Goal: Task Accomplishment & Management: Manage account settings

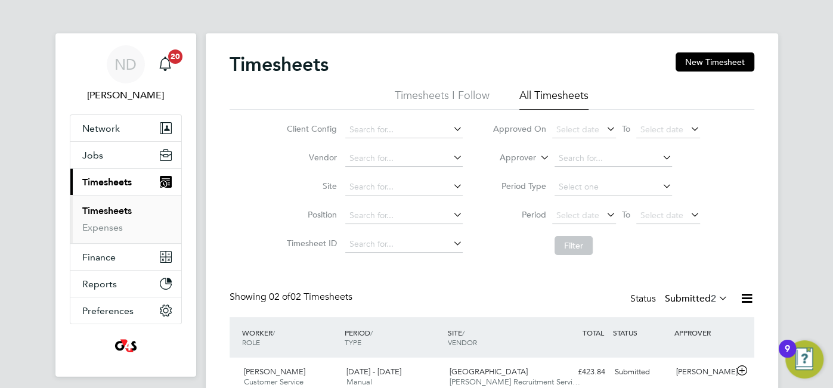
scroll to position [111, 0]
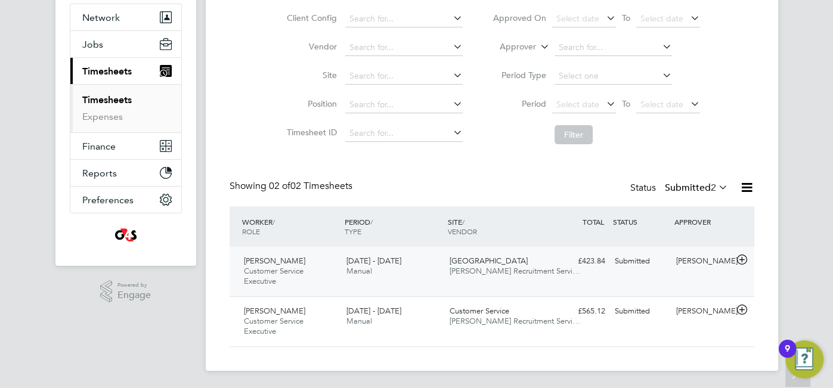
click at [290, 285] on div "Ruvarashe Chinembiri Customer Service Executive [DATE] - [DATE]" at bounding box center [290, 272] width 103 height 40
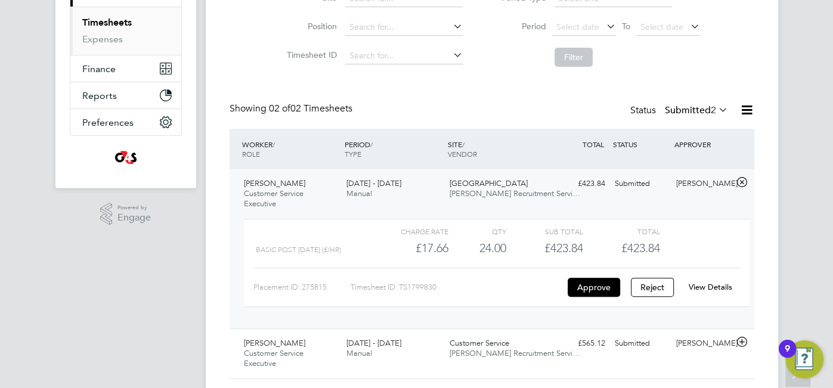
scroll to position [221, 0]
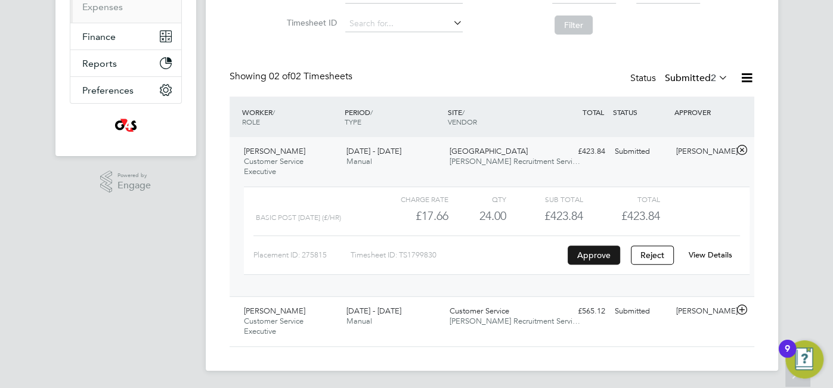
click at [595, 253] on button "Approve" at bounding box center [594, 255] width 52 height 19
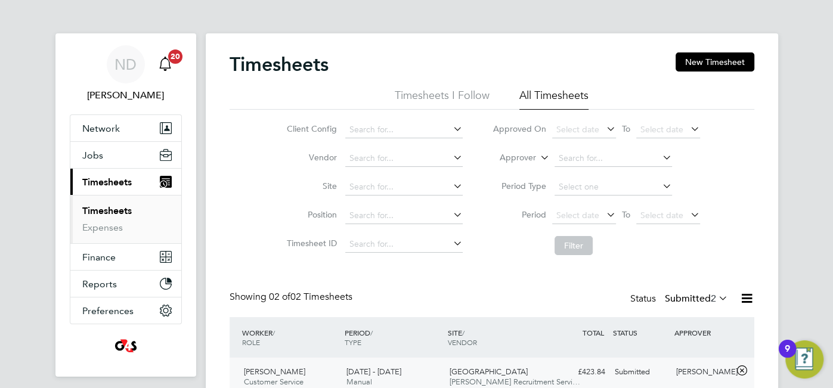
click at [163, 64] on icon "Main navigation" at bounding box center [165, 64] width 14 height 14
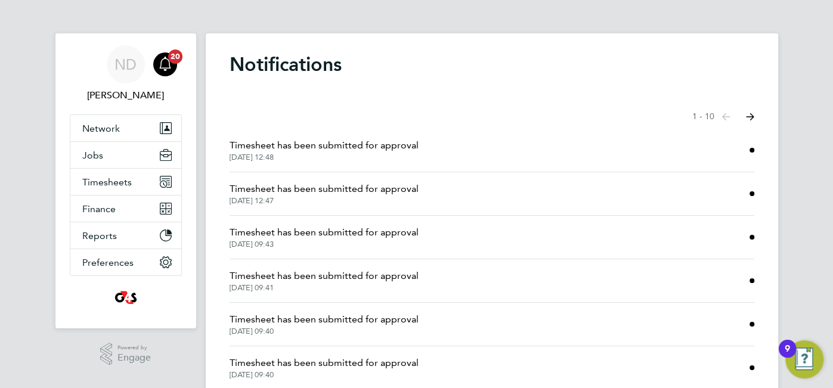
click at [750, 121] on button "Next page" at bounding box center [750, 117] width 24 height 24
click at [717, 125] on button "Previous page" at bounding box center [726, 117] width 24 height 24
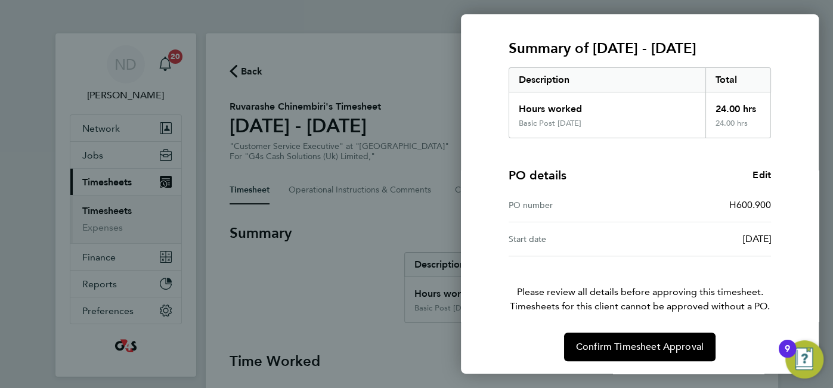
scroll to position [144, 0]
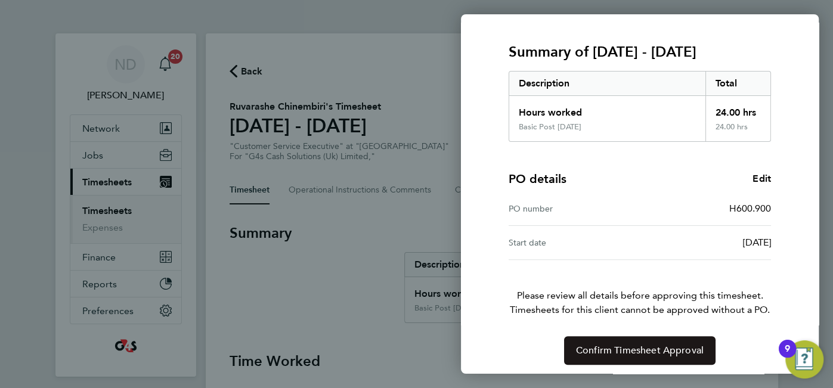
click at [612, 358] on button "Confirm Timesheet Approval" at bounding box center [639, 350] width 151 height 29
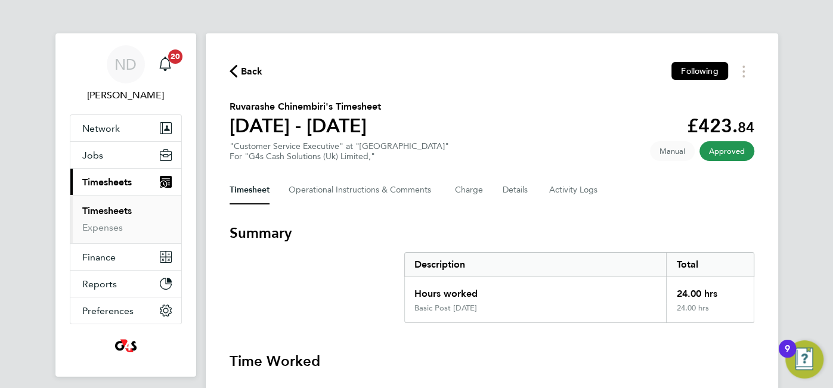
click at [244, 71] on span "Back" at bounding box center [252, 71] width 22 height 14
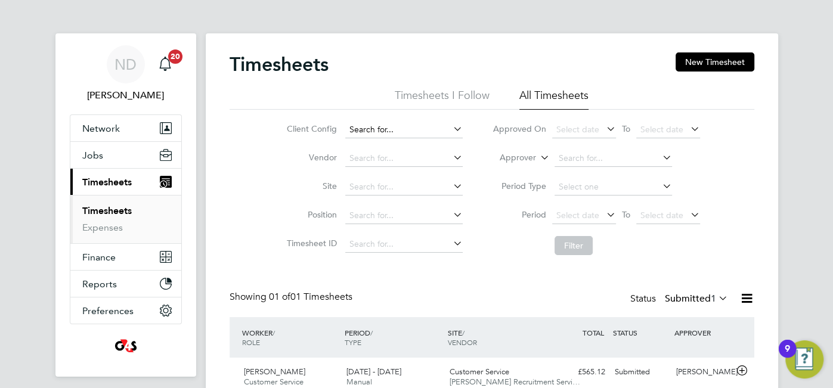
scroll to position [61, 0]
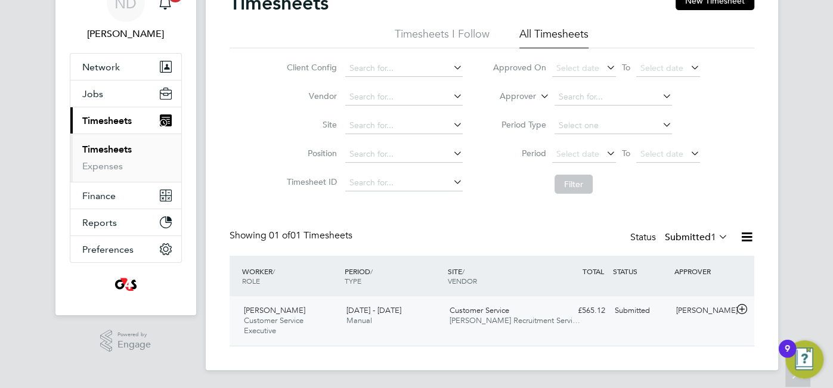
click at [345, 316] on div "4 - 10 Aug 2025 Manual" at bounding box center [393, 316] width 103 height 30
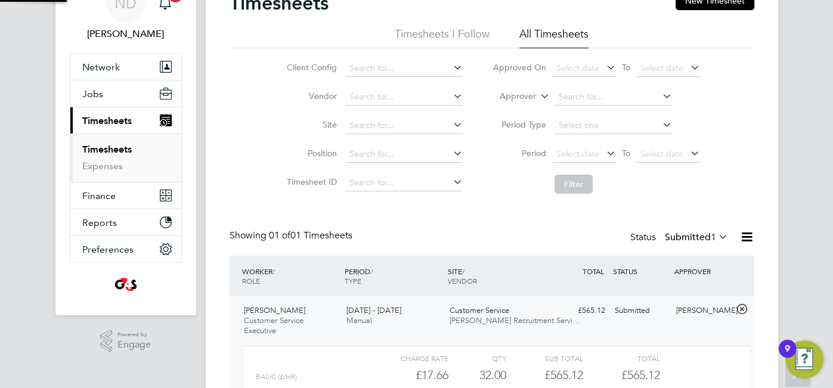
scroll to position [20, 116]
click at [433, 376] on div "£17.66" at bounding box center [409, 376] width 77 height 20
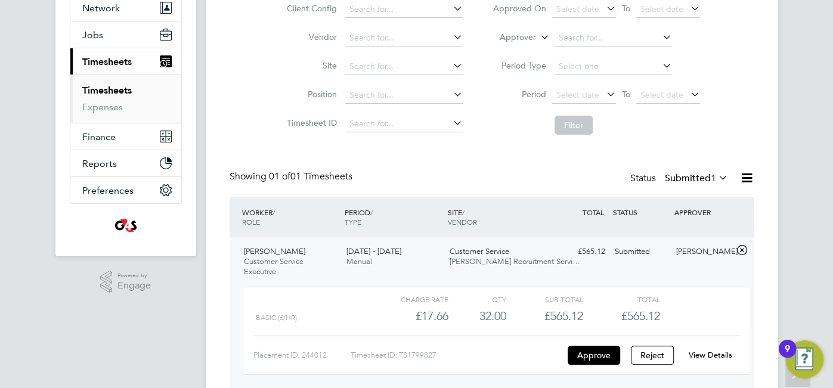
scroll to position [171, 0]
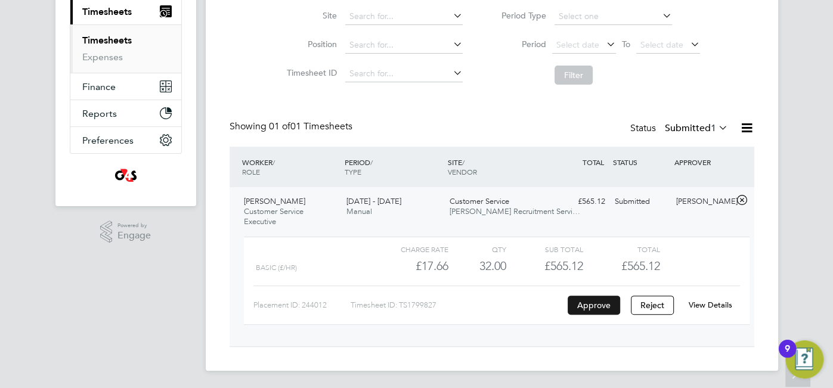
click at [588, 304] on button "Approve" at bounding box center [594, 305] width 52 height 19
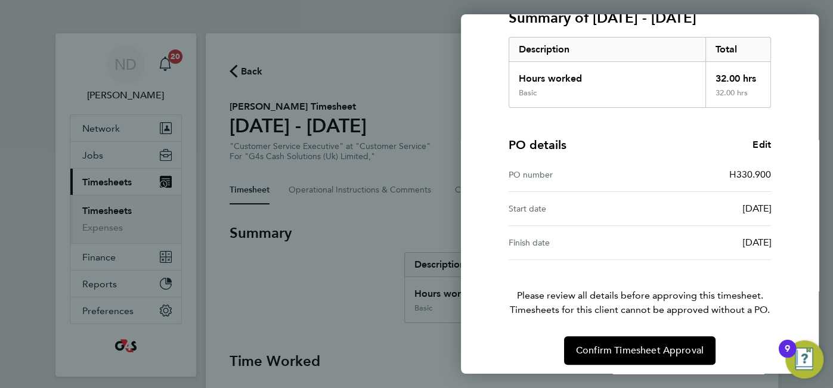
scroll to position [181, 0]
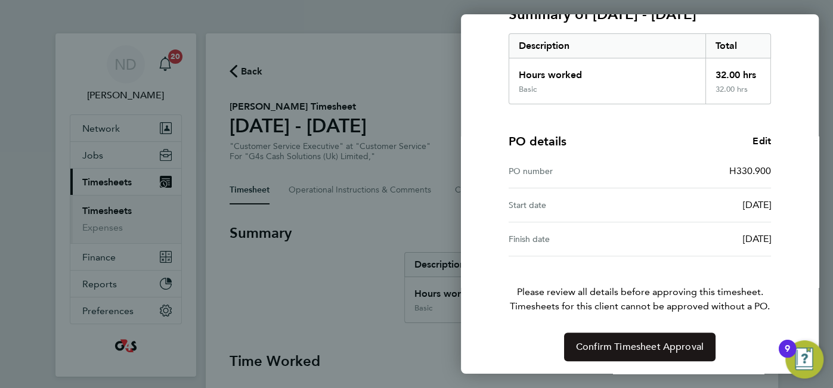
click at [621, 349] on span "Confirm Timesheet Approval" at bounding box center [640, 347] width 128 height 12
